Goal: Book appointment/travel/reservation

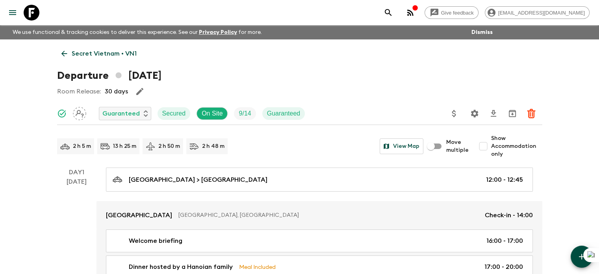
click at [83, 49] on p "Secret Vietnam • VN1" at bounding box center [104, 53] width 65 height 9
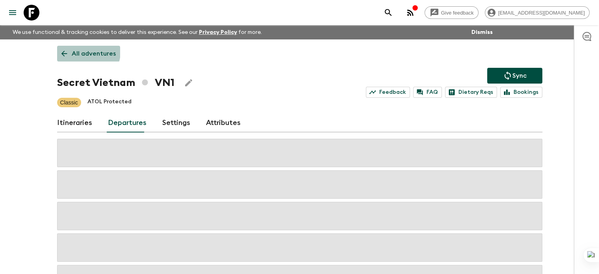
click at [68, 48] on link "All adventures" at bounding box center [88, 54] width 63 height 16
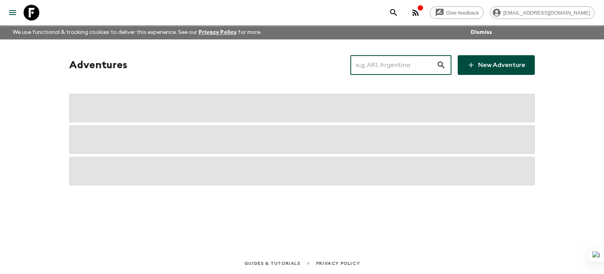
click at [392, 63] on input "text" at bounding box center [394, 65] width 86 height 22
type input "lk1"
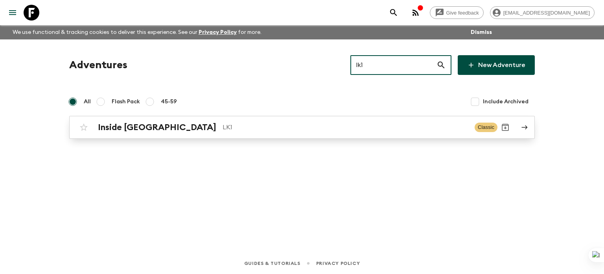
click at [261, 121] on div "Inside [GEOGRAPHIC_DATA] LK1 Classic" at bounding box center [287, 127] width 422 height 16
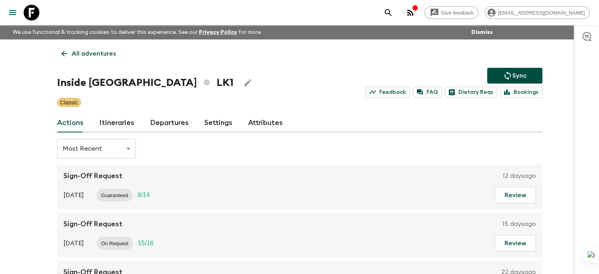
click at [157, 121] on link "Departures" at bounding box center [169, 122] width 39 height 19
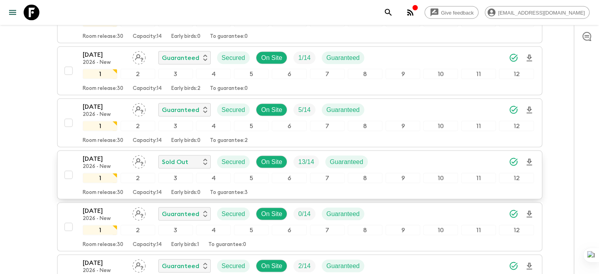
scroll to position [1536, 0]
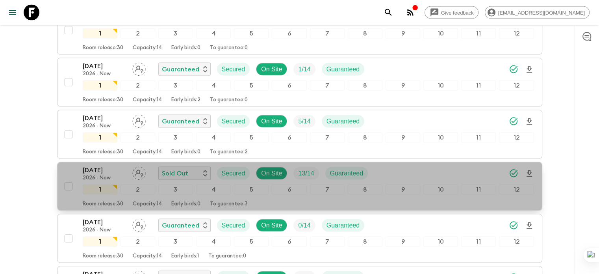
click at [393, 165] on div "[DATE] 2026 - New Sold Out Secured On Site 13 / 14 Guaranteed" at bounding box center [308, 173] width 451 height 16
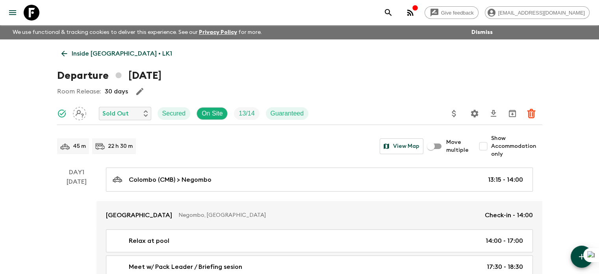
click at [260, 99] on div "Room Release: 30 days" at bounding box center [299, 91] width 485 height 16
